Goal: Find specific page/section: Find specific page/section

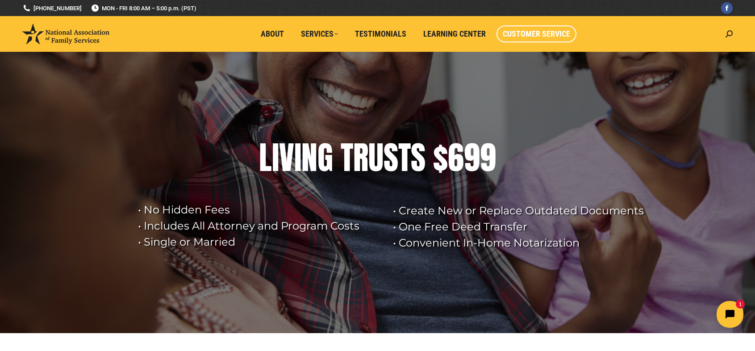
click at [537, 29] on span "Customer Service" at bounding box center [536, 34] width 67 height 10
